Goal: Task Accomplishment & Management: Manage account settings

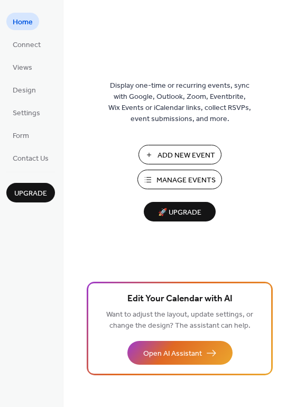
click at [193, 155] on span "Add New Event" at bounding box center [186, 155] width 58 height 11
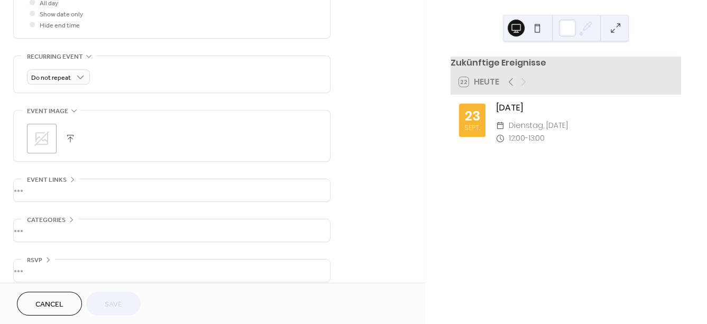
scroll to position [428, 0]
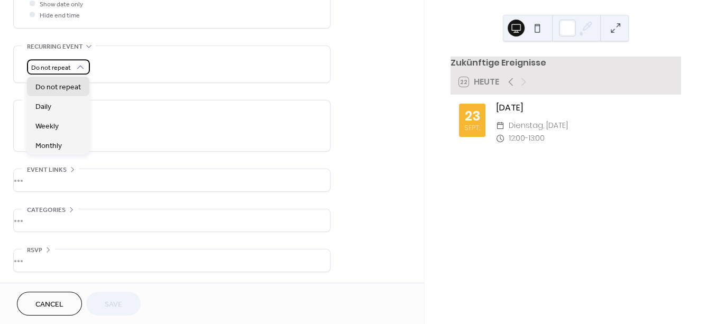
click at [82, 69] on icon at bounding box center [80, 67] width 11 height 11
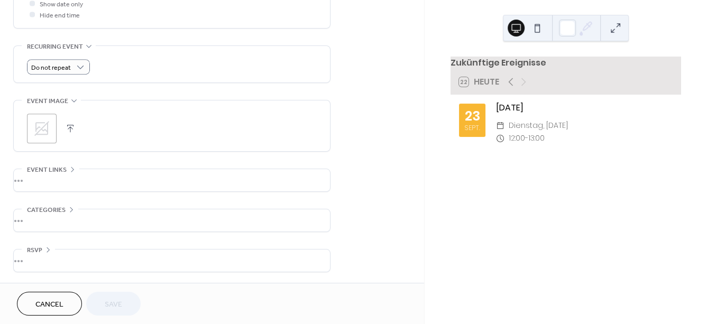
click at [69, 168] on icon at bounding box center [72, 169] width 8 height 8
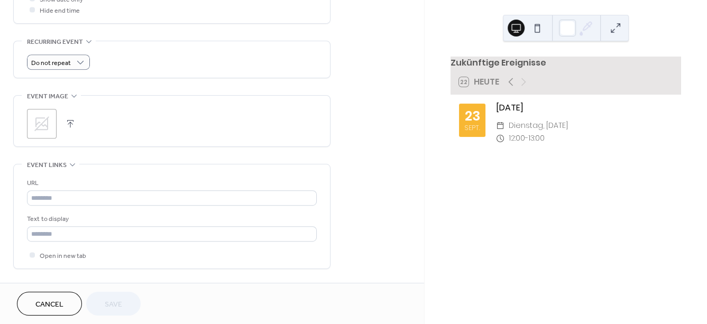
click at [69, 168] on icon at bounding box center [72, 164] width 8 height 8
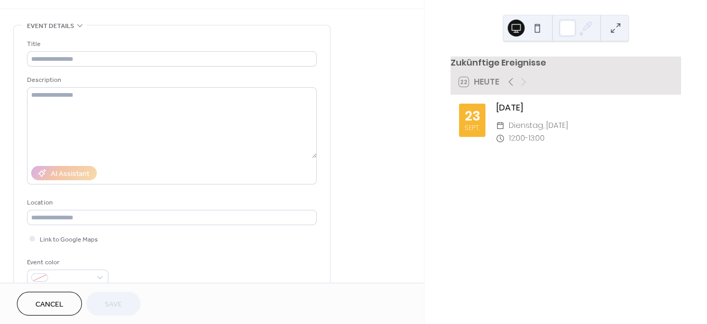
scroll to position [0, 0]
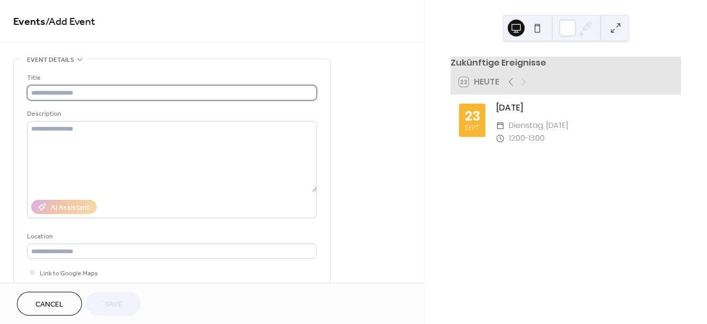
click at [167, 94] on input "text" at bounding box center [172, 92] width 290 height 15
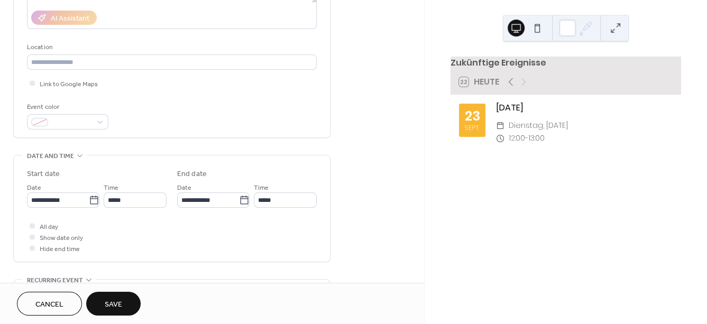
scroll to position [196, 0]
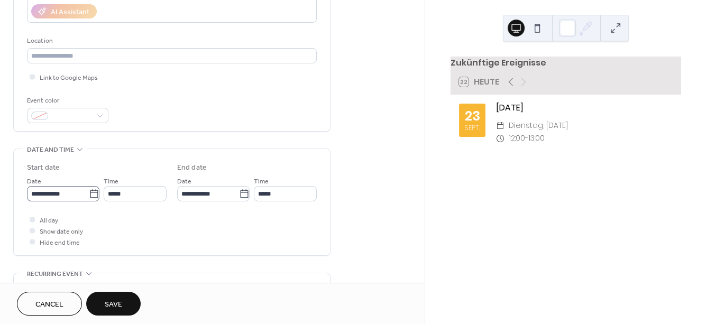
type input "**********"
click at [90, 197] on icon at bounding box center [94, 194] width 11 height 11
click at [89, 197] on input "**********" at bounding box center [58, 193] width 62 height 15
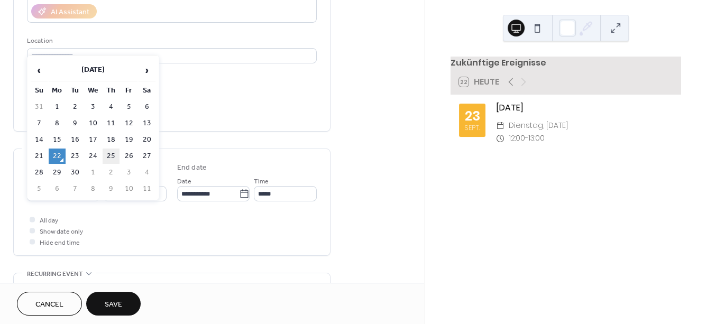
click at [105, 155] on td "25" at bounding box center [111, 155] width 17 height 15
type input "**********"
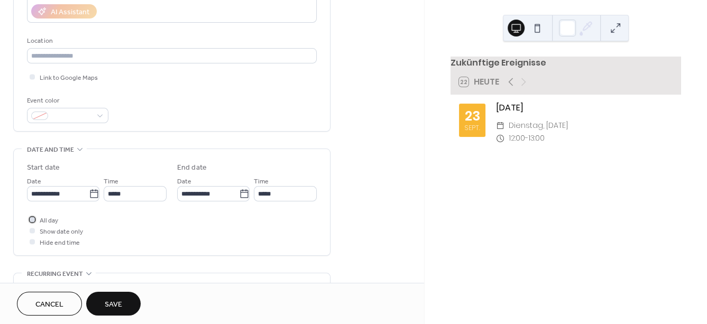
click at [31, 222] on div at bounding box center [32, 219] width 5 height 5
click at [32, 233] on div at bounding box center [32, 230] width 5 height 5
click at [33, 222] on div at bounding box center [32, 219] width 5 height 5
click at [29, 236] on div at bounding box center [32, 230] width 11 height 11
click at [119, 305] on span "Save" at bounding box center [113, 304] width 17 height 11
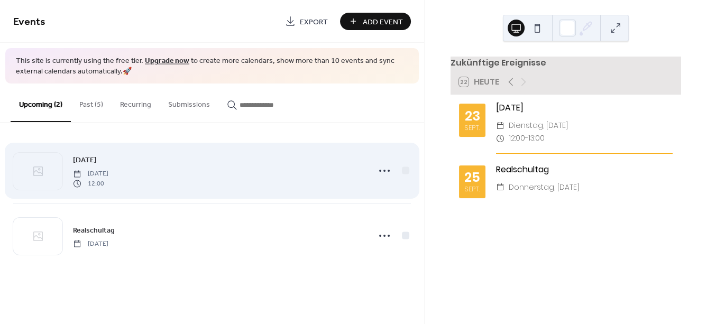
click at [279, 169] on div "Sept 25 Tuesday, September 23, 2025 12:00" at bounding box center [218, 171] width 290 height 34
click at [384, 169] on icon at bounding box center [384, 170] width 17 height 17
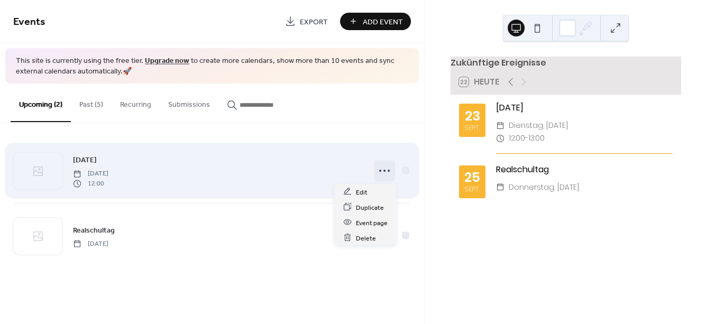
click at [384, 169] on icon at bounding box center [384, 170] width 17 height 17
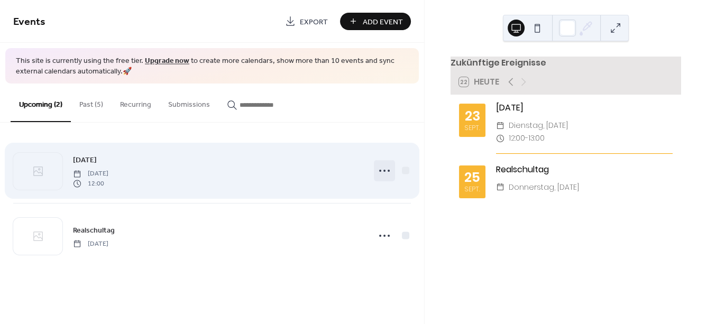
click at [388, 165] on icon at bounding box center [384, 170] width 17 height 17
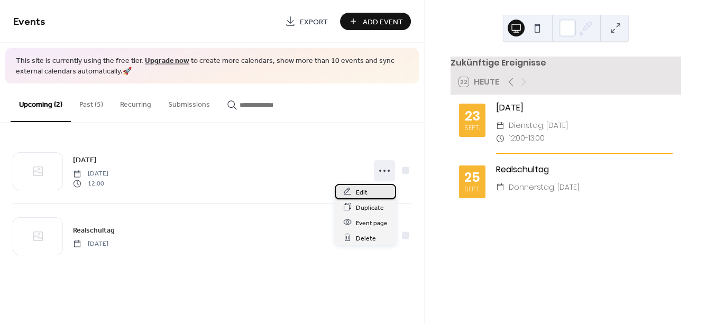
click at [362, 193] on span "Edit" at bounding box center [362, 192] width 12 height 11
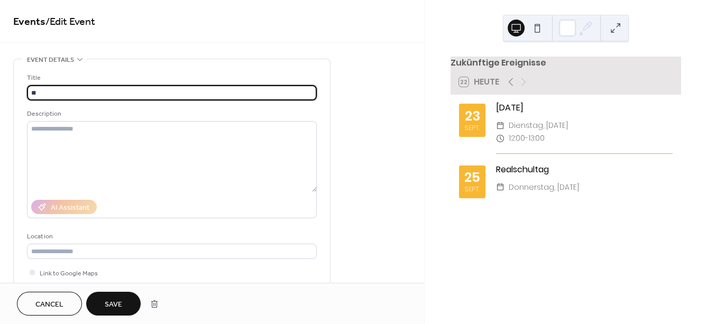
type input "*"
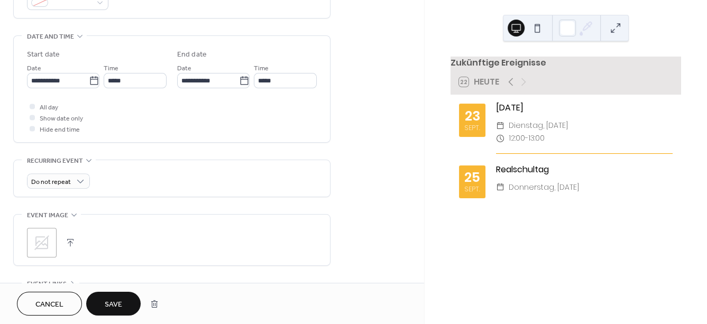
scroll to position [308, 0]
type input "**********"
click at [30, 124] on div at bounding box center [32, 118] width 11 height 11
click at [119, 300] on span "Save" at bounding box center [113, 304] width 17 height 11
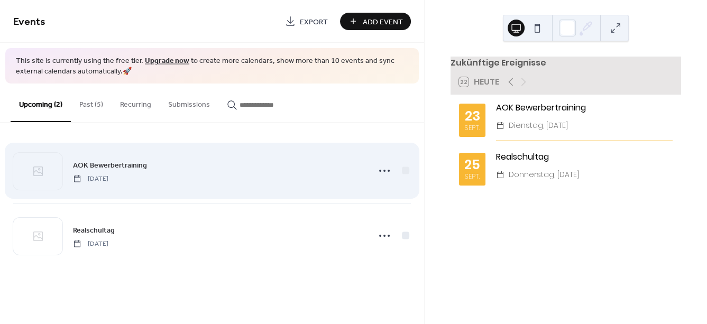
click at [188, 170] on div "AOK Bewerbertraining Tuesday, September 23, 2025" at bounding box center [218, 171] width 290 height 24
click at [384, 168] on icon at bounding box center [384, 170] width 17 height 17
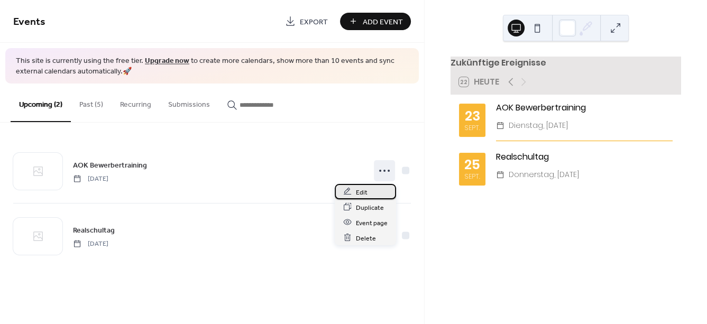
click at [360, 192] on span "Edit" at bounding box center [362, 192] width 12 height 11
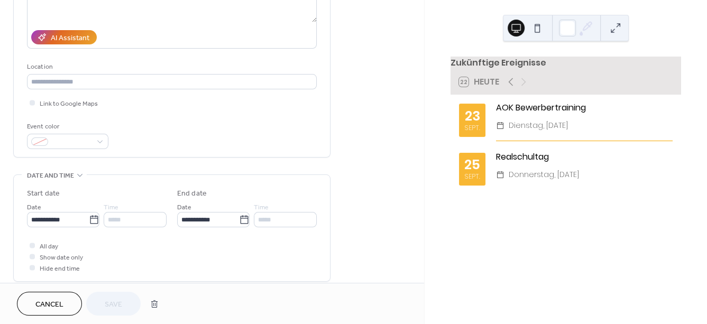
scroll to position [202, 0]
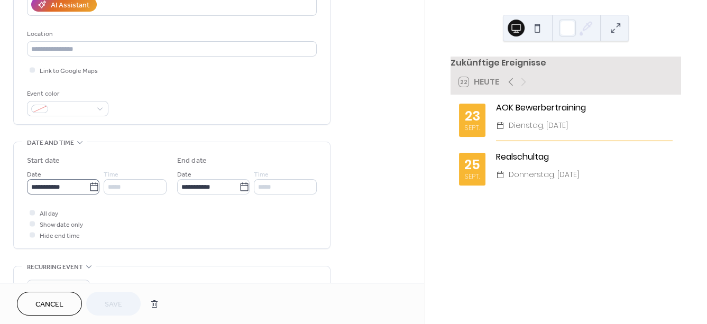
click at [94, 192] on icon at bounding box center [94, 187] width 11 height 11
click at [89, 192] on input "**********" at bounding box center [58, 186] width 62 height 15
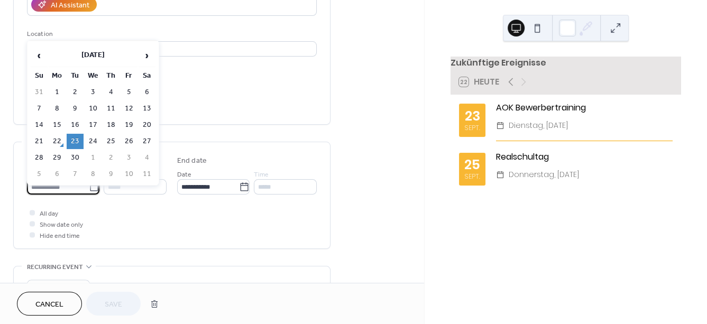
click at [94, 192] on icon at bounding box center [94, 187] width 11 height 11
click at [89, 192] on input "**********" at bounding box center [58, 186] width 62 height 15
click at [94, 192] on icon at bounding box center [94, 187] width 11 height 11
click at [89, 192] on input "**********" at bounding box center [58, 186] width 62 height 15
click at [94, 192] on icon at bounding box center [94, 187] width 11 height 11
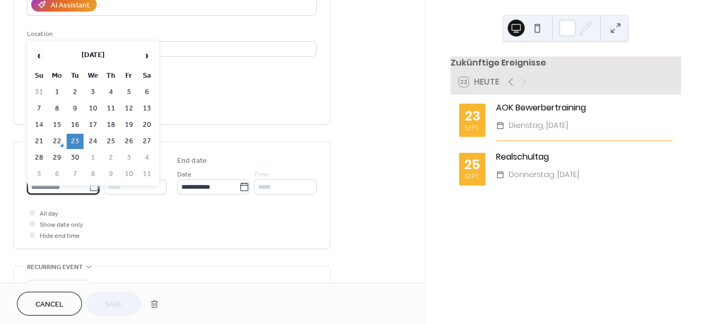
click at [89, 192] on input "**********" at bounding box center [58, 186] width 62 height 15
click at [94, 192] on icon at bounding box center [94, 187] width 11 height 11
click at [89, 192] on input "**********" at bounding box center [58, 186] width 62 height 15
click at [111, 137] on td "25" at bounding box center [111, 141] width 17 height 15
type input "**********"
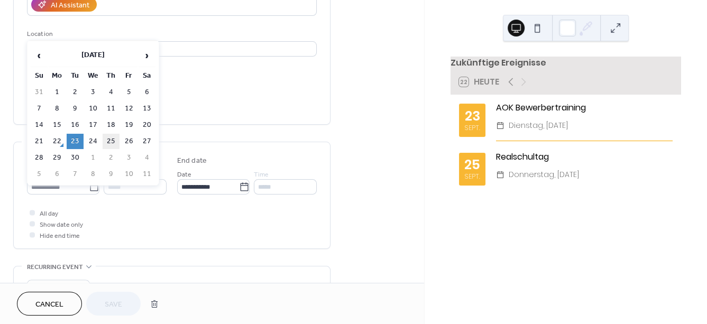
type input "**********"
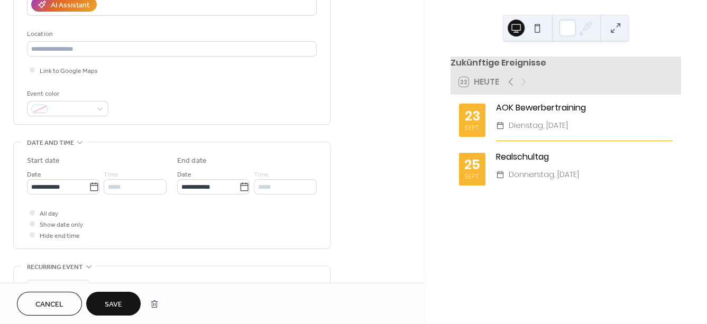
click at [112, 299] on span "Save" at bounding box center [113, 304] width 17 height 11
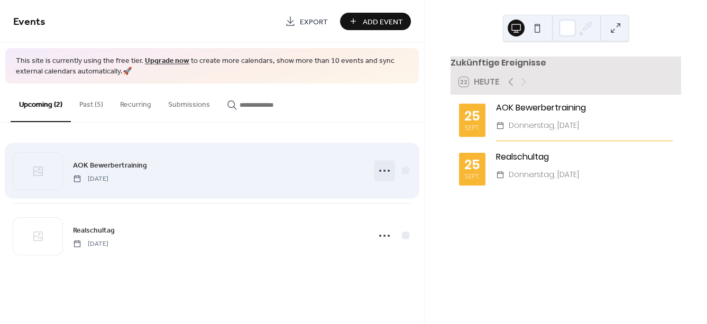
click at [383, 169] on icon at bounding box center [384, 170] width 17 height 17
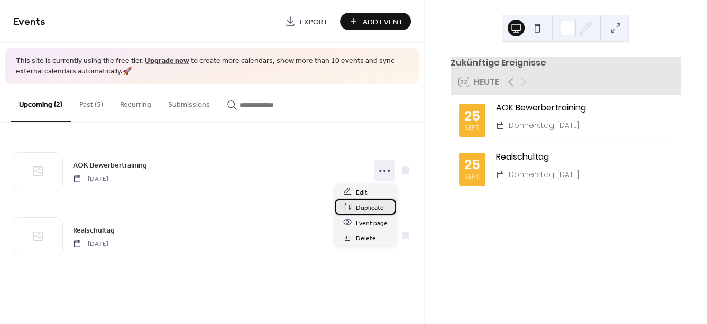
click at [367, 209] on span "Duplicate" at bounding box center [370, 207] width 28 height 11
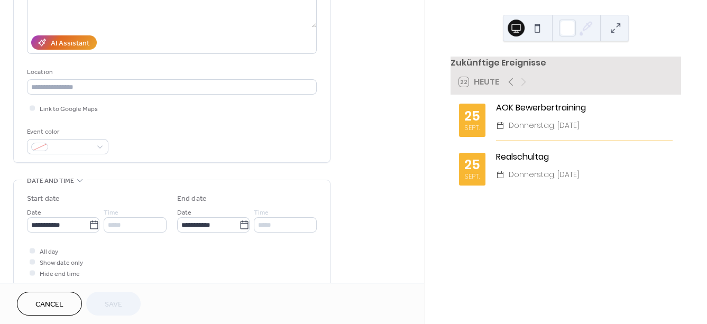
scroll to position [189, 0]
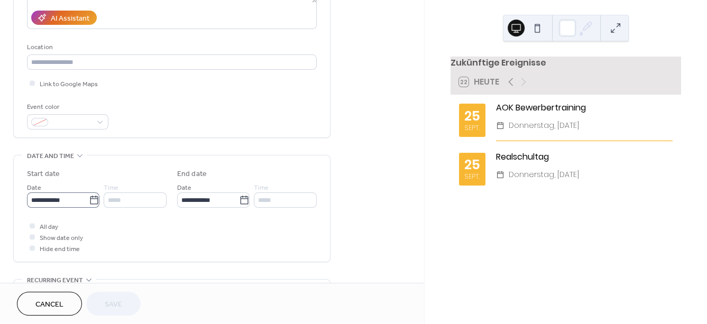
click at [90, 201] on icon at bounding box center [94, 200] width 11 height 11
click at [89, 201] on input "**********" at bounding box center [58, 199] width 62 height 15
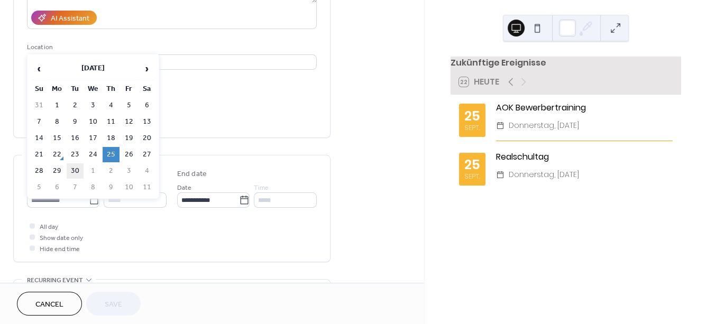
click at [73, 165] on td "30" at bounding box center [75, 170] width 17 height 15
type input "**********"
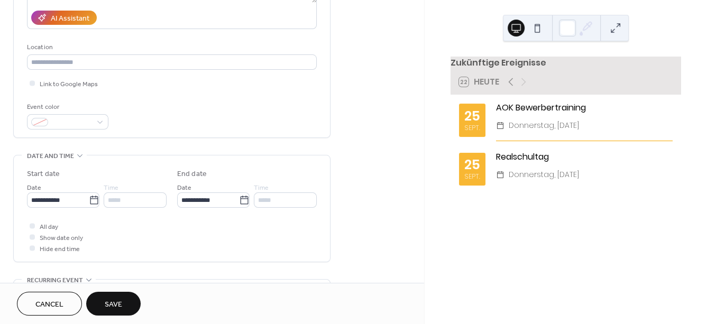
click at [109, 304] on span "Save" at bounding box center [113, 304] width 17 height 11
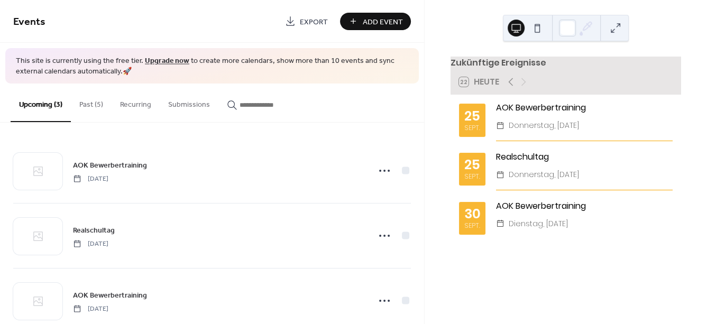
click at [371, 16] on span "Add Event" at bounding box center [383, 21] width 40 height 11
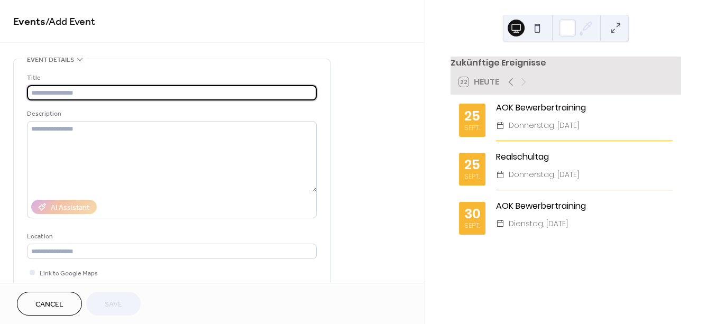
click at [189, 92] on input "text" at bounding box center [172, 92] width 290 height 15
type input "*"
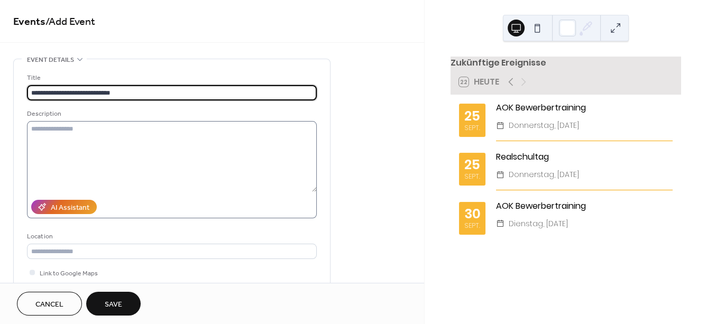
type input "**********"
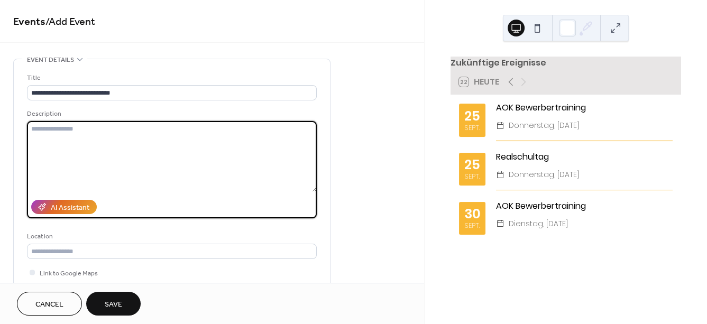
click at [123, 145] on textarea at bounding box center [172, 156] width 290 height 71
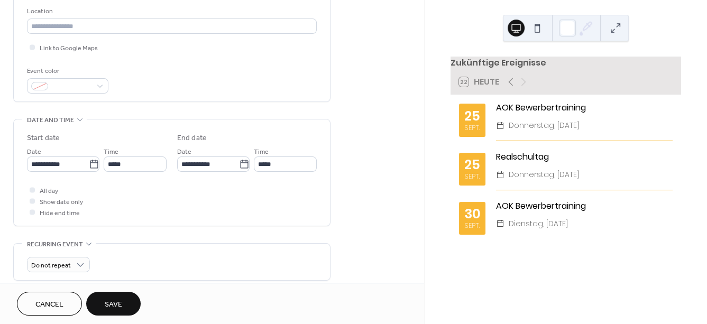
scroll to position [268, 0]
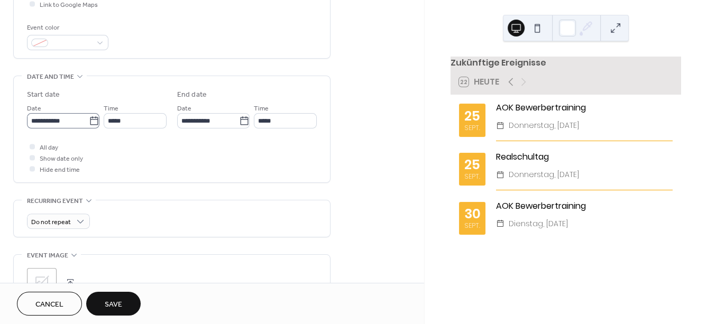
type textarea "**********"
click at [92, 125] on icon at bounding box center [94, 121] width 11 height 11
click at [89, 125] on input "**********" at bounding box center [58, 120] width 62 height 15
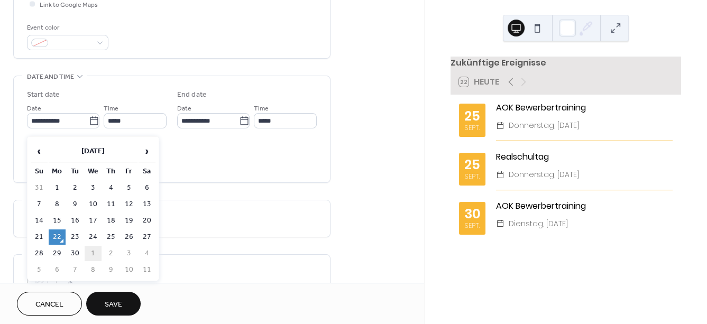
click at [96, 253] on td "1" at bounding box center [93, 253] width 17 height 15
type input "**********"
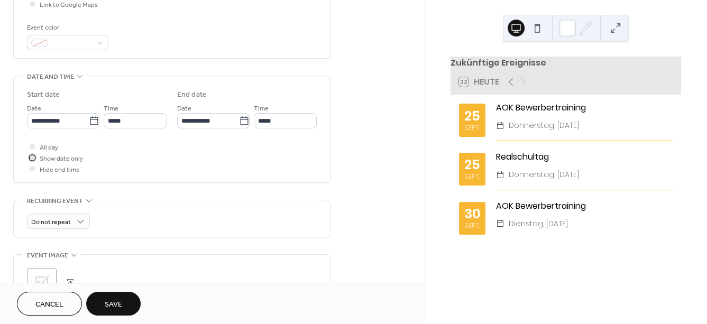
click at [71, 161] on span "Show date only" at bounding box center [61, 158] width 43 height 11
click at [118, 305] on span "Save" at bounding box center [113, 304] width 17 height 11
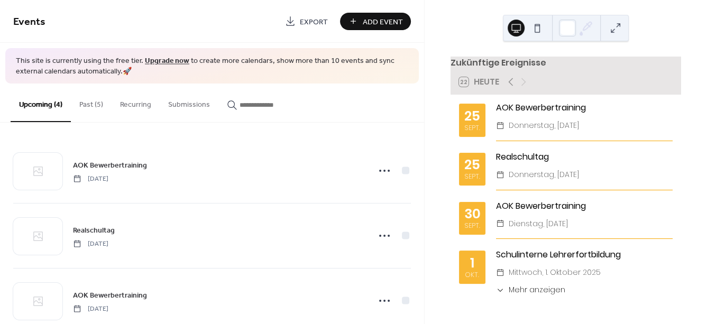
scroll to position [90, 0]
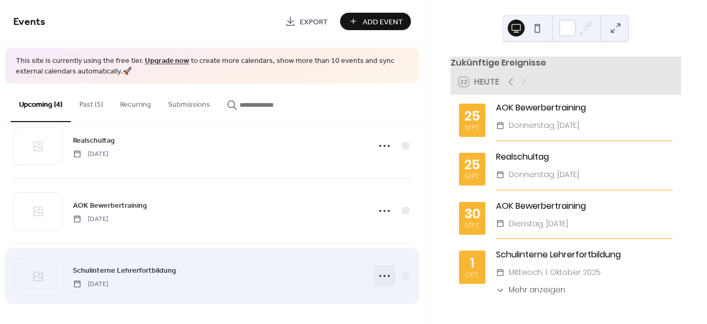
click at [383, 276] on icon at bounding box center [384, 275] width 17 height 17
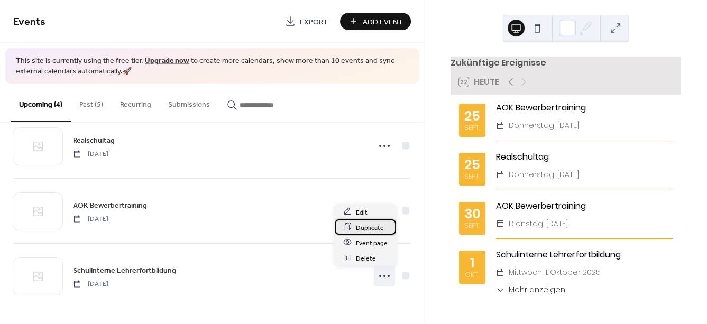
click at [370, 227] on span "Duplicate" at bounding box center [370, 227] width 28 height 11
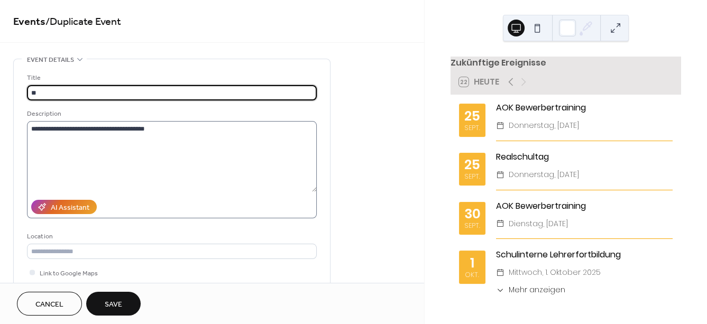
type input "*"
type input "**********"
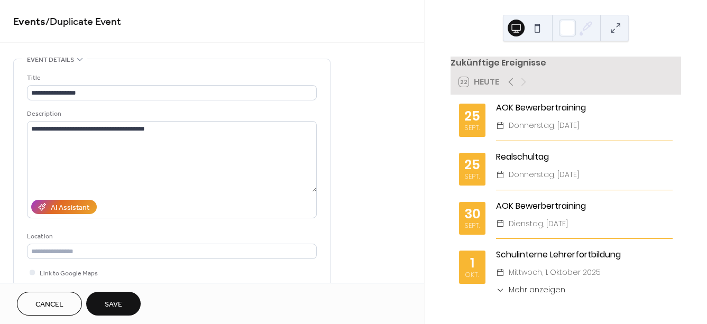
click at [525, 295] on span "Mehr anzeigen" at bounding box center [536, 289] width 57 height 11
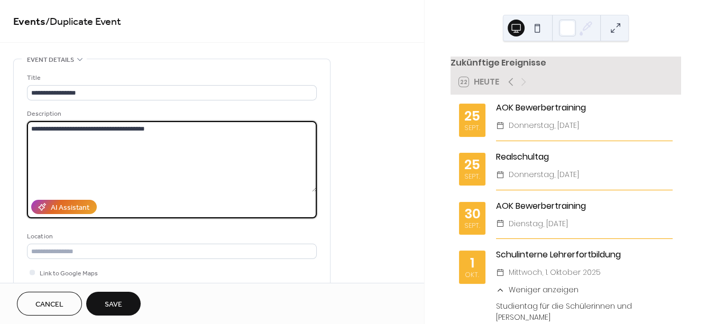
drag, startPoint x: 166, startPoint y: 130, endPoint x: -67, endPoint y: 144, distance: 233.0
click at [27, 144] on textarea "**********" at bounding box center [172, 156] width 290 height 71
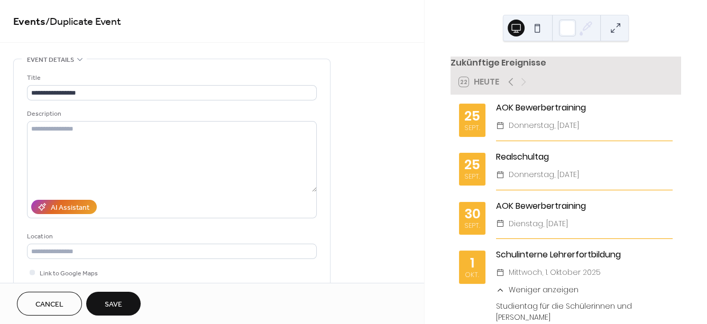
click at [124, 308] on button "Save" at bounding box center [113, 304] width 54 height 24
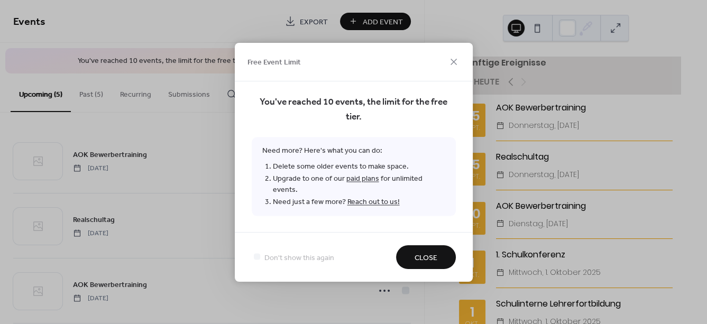
click at [431, 259] on span "Close" at bounding box center [425, 257] width 23 height 11
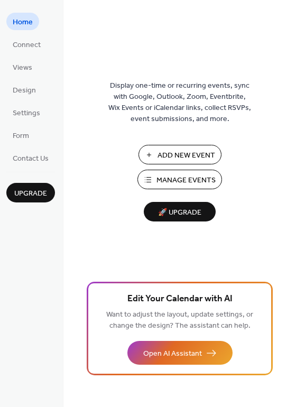
click at [292, 162] on div "Display one-time or recurring events, sync with Google, Outlook, Zoom, Eventbri…" at bounding box center [179, 220] width 233 height 373
click at [254, 149] on div "Display one-time or recurring events, sync with Google, Outlook, Zoom, Eventbri…" at bounding box center [179, 220] width 233 height 373
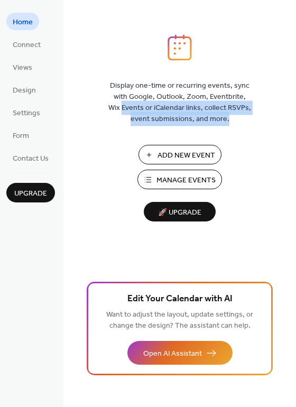
drag, startPoint x: 294, startPoint y: 100, endPoint x: 283, endPoint y: 183, distance: 83.3
click at [283, 183] on div "Display one-time or recurring events, sync with Google, Outlook, Zoom, Eventbri…" at bounding box center [179, 220] width 233 height 373
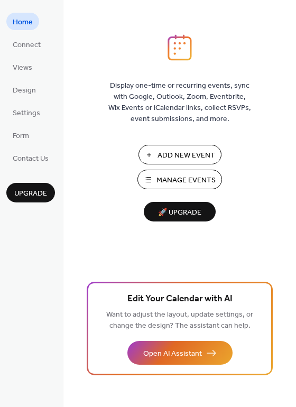
click at [283, 183] on div "Display one-time or recurring events, sync with Google, Outlook, Zoom, Eventbri…" at bounding box center [179, 220] width 233 height 373
drag, startPoint x: 294, startPoint y: 143, endPoint x: 293, endPoint y: 202, distance: 59.2
click at [293, 202] on div "Display one-time or recurring events, sync with Google, Outlook, Zoom, Eventbri…" at bounding box center [179, 220] width 233 height 373
drag, startPoint x: 293, startPoint y: 128, endPoint x: 284, endPoint y: 203, distance: 75.6
click at [284, 203] on div "Display one-time or recurring events, sync with Google, Outlook, Zoom, Eventbri…" at bounding box center [179, 220] width 233 height 373
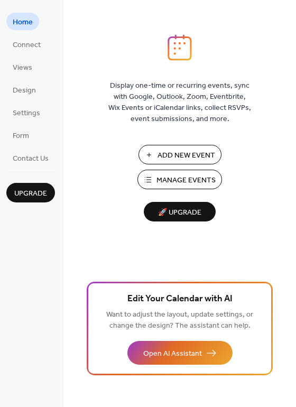
click at [284, 203] on div "Display one-time or recurring events, sync with Google, Outlook, Zoom, Eventbri…" at bounding box center [179, 220] width 233 height 373
drag, startPoint x: 294, startPoint y: 67, endPoint x: 292, endPoint y: 33, distance: 34.4
click at [292, 33] on div "Display one-time or recurring events, sync with Google, Outlook, Zoom, Eventbri…" at bounding box center [179, 203] width 233 height 407
drag, startPoint x: 292, startPoint y: 33, endPoint x: 292, endPoint y: 18, distance: 14.3
click at [292, 18] on div "Display one-time or recurring events, sync with Google, Outlook, Zoom, Eventbri…" at bounding box center [179, 203] width 233 height 407
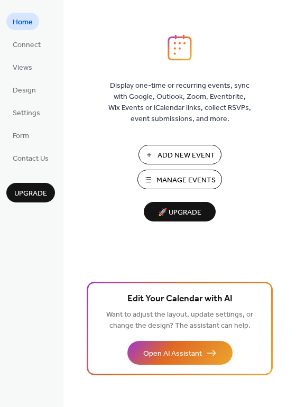
click at [292, 18] on div "Display one-time or recurring events, sync with Google, Outlook, Zoom, Eventbri…" at bounding box center [179, 203] width 233 height 407
click at [236, 98] on span "Display one-time or recurring events, sync with Google, Outlook, Zoom, Eventbri…" at bounding box center [179, 102] width 143 height 44
drag, startPoint x: 293, startPoint y: 104, endPoint x: 286, endPoint y: 191, distance: 87.4
click at [286, 191] on div "Display one-time or recurring events, sync with Google, Outlook, Zoom, Eventbri…" at bounding box center [179, 220] width 233 height 373
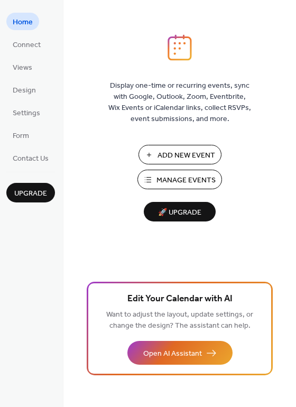
click at [286, 191] on div "Display one-time or recurring events, sync with Google, Outlook, Zoom, Eventbri…" at bounding box center [179, 220] width 233 height 373
click at [270, 128] on div "Display one-time or recurring events, sync with Google, Outlook, Zoom, Eventbri…" at bounding box center [179, 220] width 233 height 373
drag, startPoint x: 292, startPoint y: 124, endPoint x: 282, endPoint y: 230, distance: 106.2
click at [282, 230] on div "Display one-time or recurring events, sync with Google, Outlook, Zoom, Eventbri…" at bounding box center [179, 220] width 233 height 373
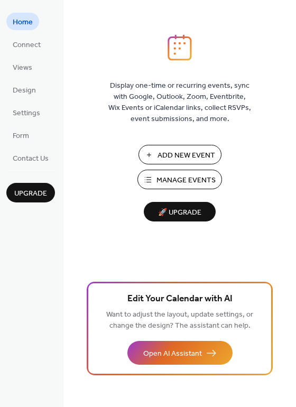
click at [282, 230] on div "Display one-time or recurring events, sync with Google, Outlook, Zoom, Eventbri…" at bounding box center [179, 220] width 233 height 373
drag, startPoint x: 293, startPoint y: 117, endPoint x: 290, endPoint y: 219, distance: 101.5
click at [290, 219] on div "Display one-time or recurring events, sync with Google, Outlook, Zoom, Eventbri…" at bounding box center [179, 220] width 233 height 373
